Goal: Find specific page/section: Find specific page/section

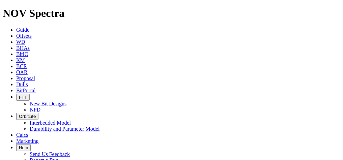
scroll to position [3811, 0]
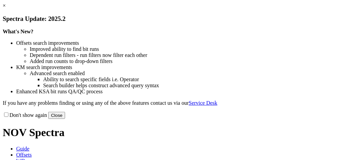
click at [6, 8] on link "×" at bounding box center [4, 6] width 3 height 6
